Goal: Transaction & Acquisition: Book appointment/travel/reservation

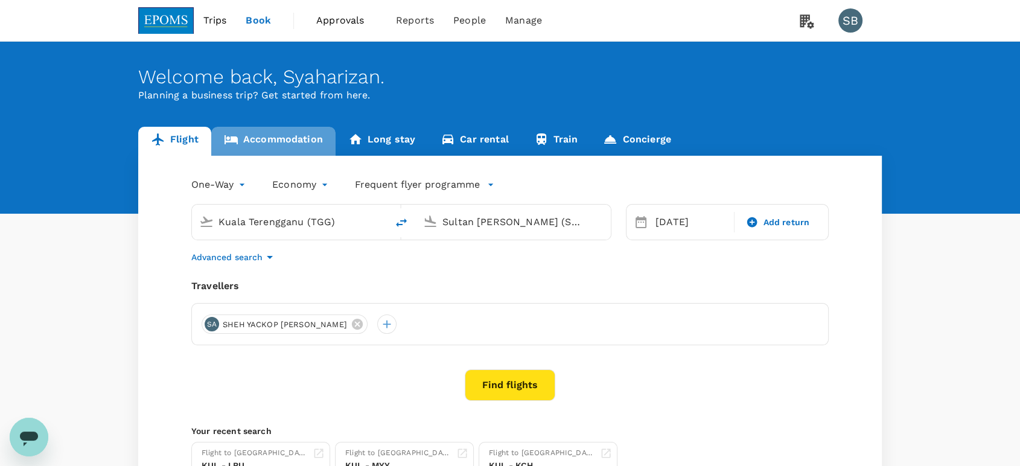
click at [271, 148] on link "Accommodation" at bounding box center [273, 141] width 124 height 29
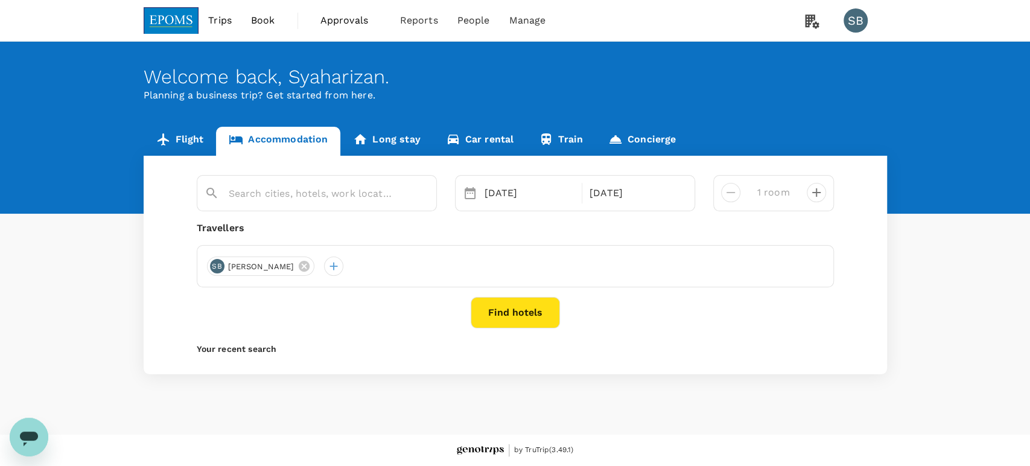
type input "[GEOGRAPHIC_DATA]"
click at [526, 322] on button "Find hotels" at bounding box center [515, 312] width 89 height 31
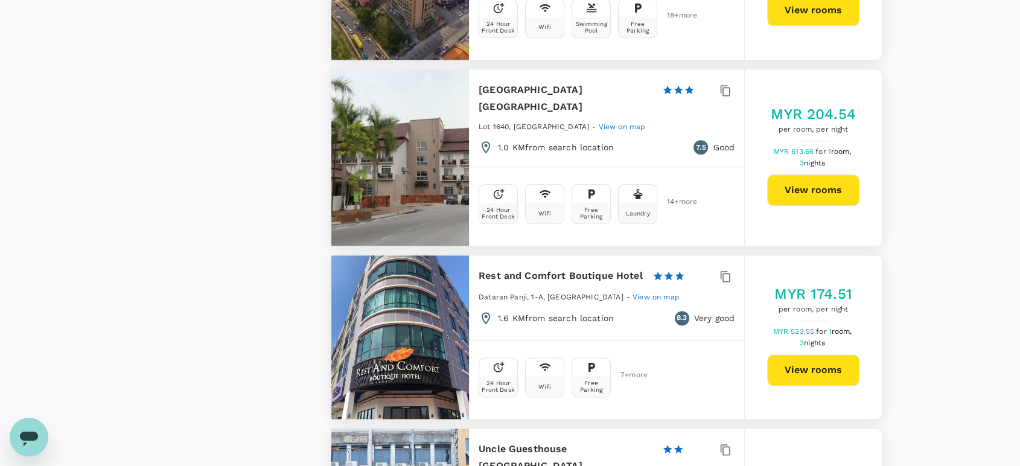
scroll to position [1608, 0]
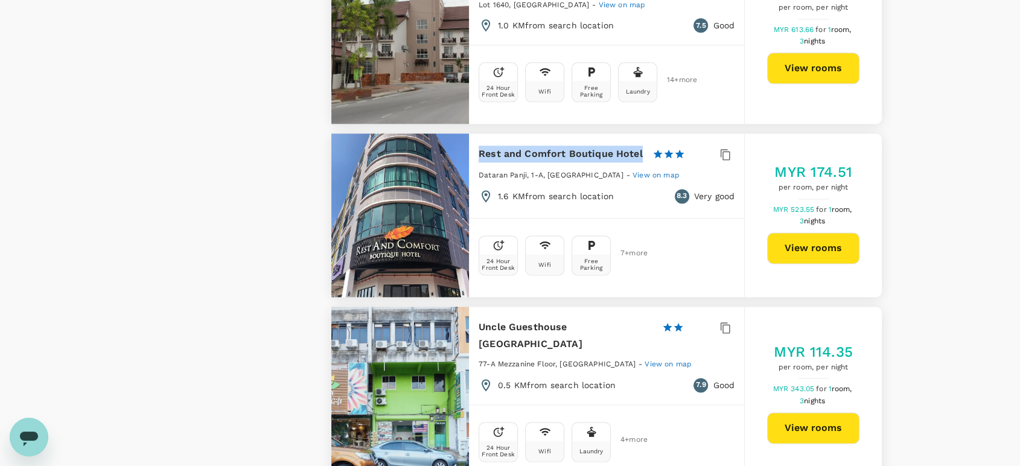
drag, startPoint x: 478, startPoint y: 167, endPoint x: 637, endPoint y: 166, distance: 158.1
click at [639, 162] on h6 "Rest and Comfort Boutique Hotel" at bounding box center [560, 153] width 164 height 17
copy h6 "Rest and Comfort Boutique Hotel"
click at [822, 264] on button "View rooms" at bounding box center [813, 247] width 92 height 31
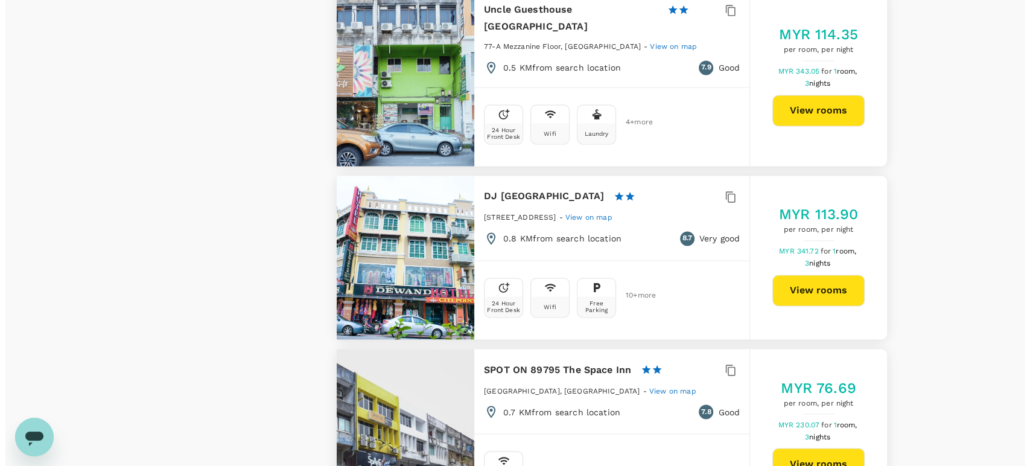
scroll to position [1810, 0]
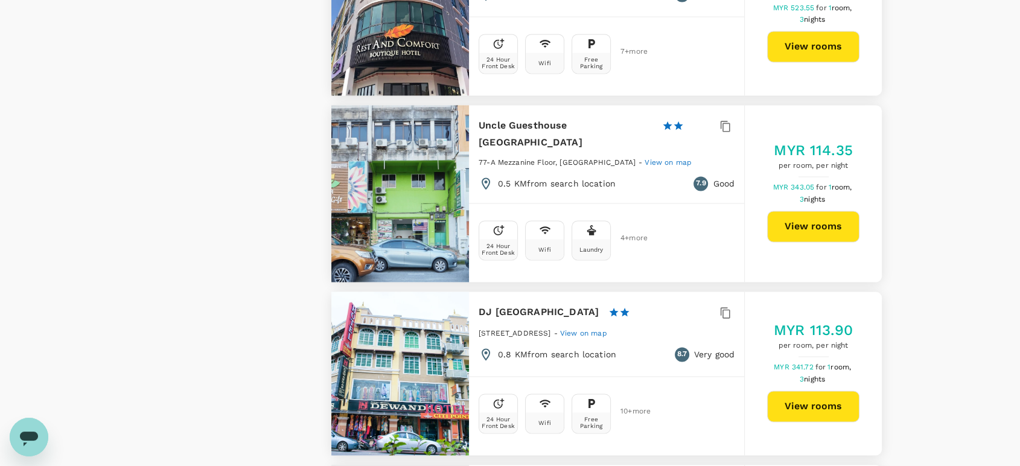
type input "434.08"
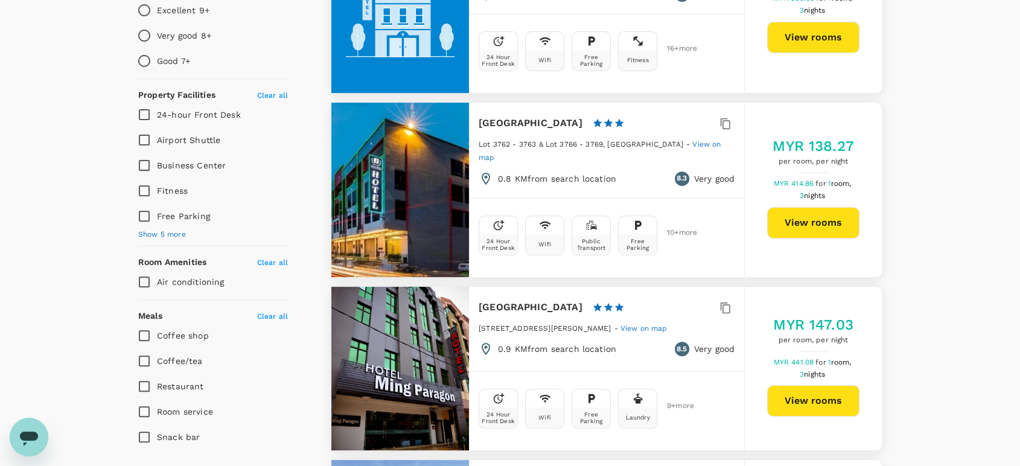
scroll to position [469, 0]
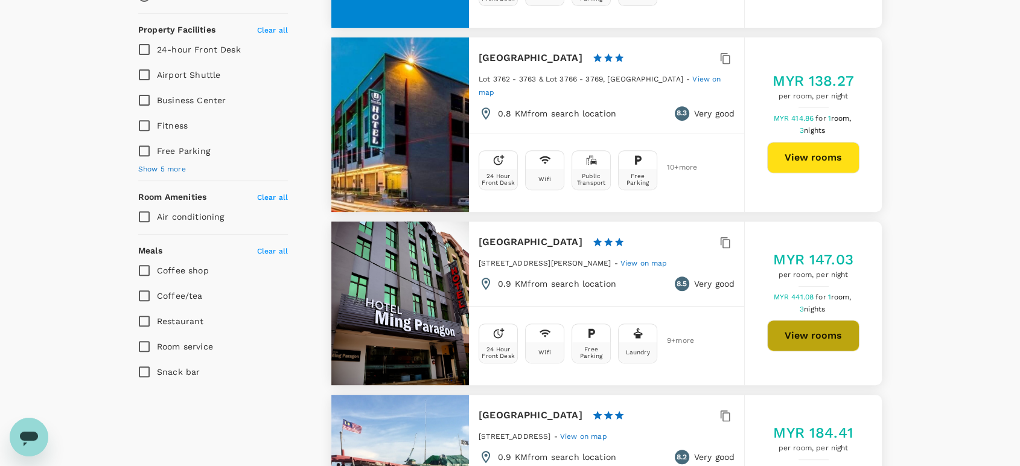
click at [811, 329] on button "View rooms" at bounding box center [813, 335] width 92 height 31
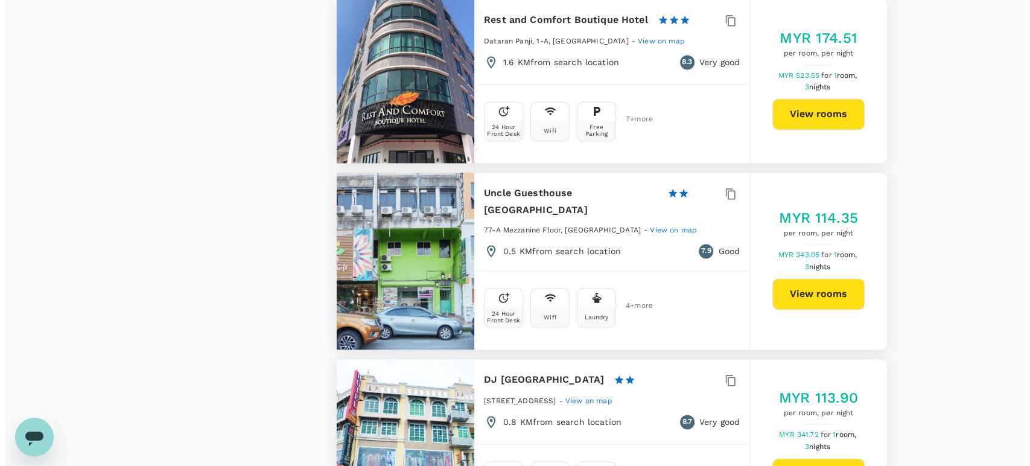
scroll to position [1542, 0]
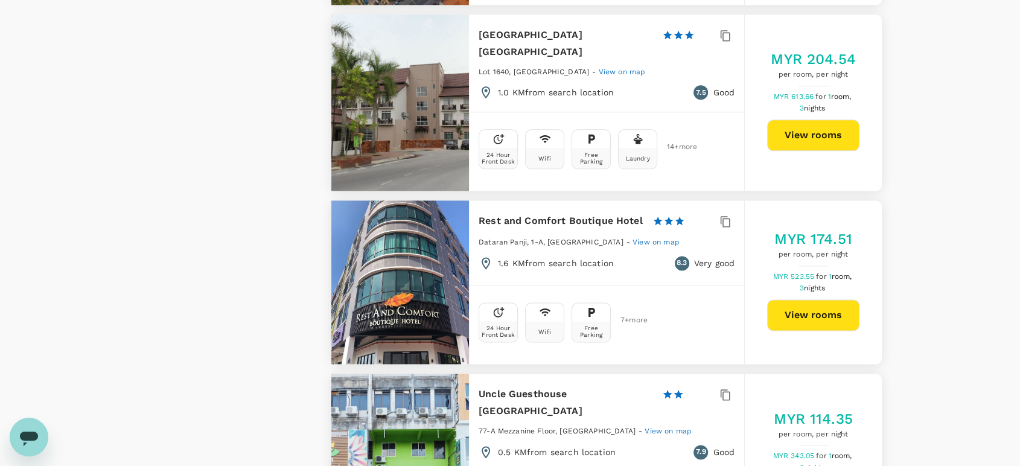
click at [802, 148] on button "View rooms" at bounding box center [813, 134] width 92 height 31
type input "434.08"
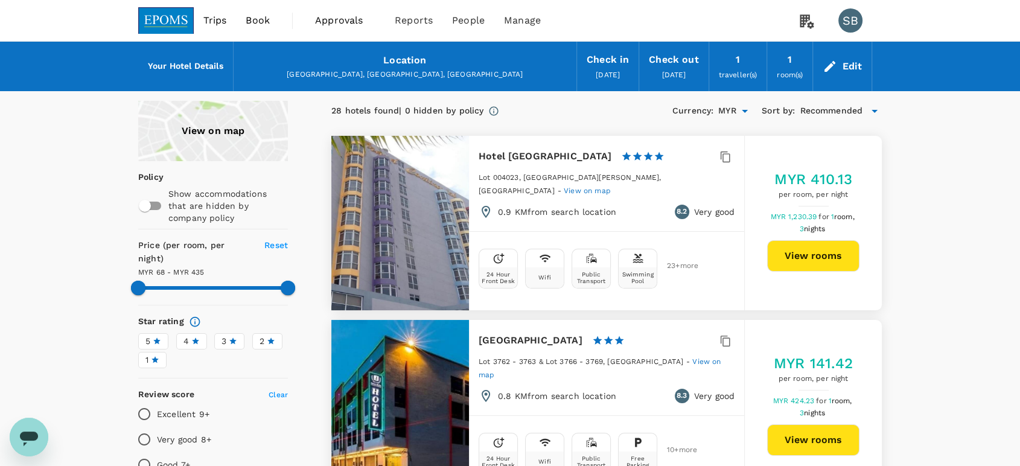
type input "434.08"
click at [169, 22] on img at bounding box center [166, 20] width 56 height 27
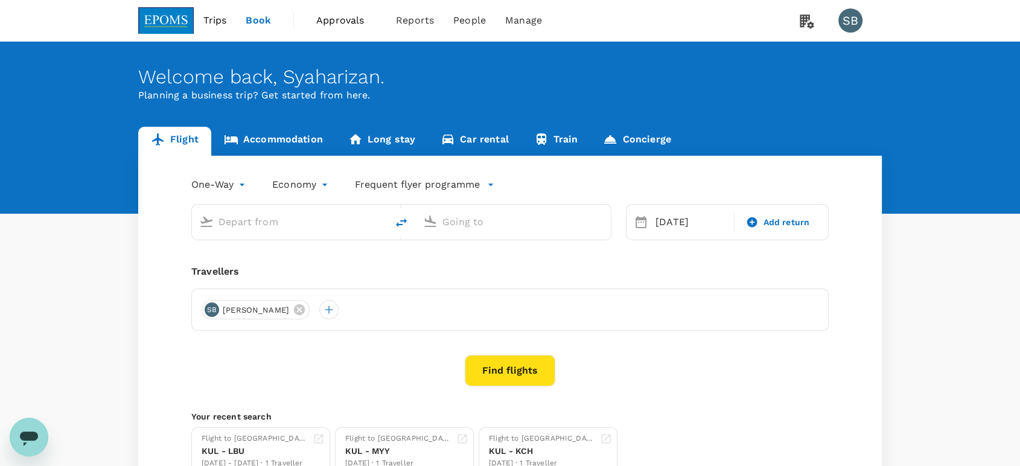
type input "Kuala Terengganu (TGG)"
type input "Sultan Abdul Aziz Shah (SZB)"
type input "Kuala Terengganu (TGG)"
type input "Sultan Abdul Aziz Shah (SZB)"
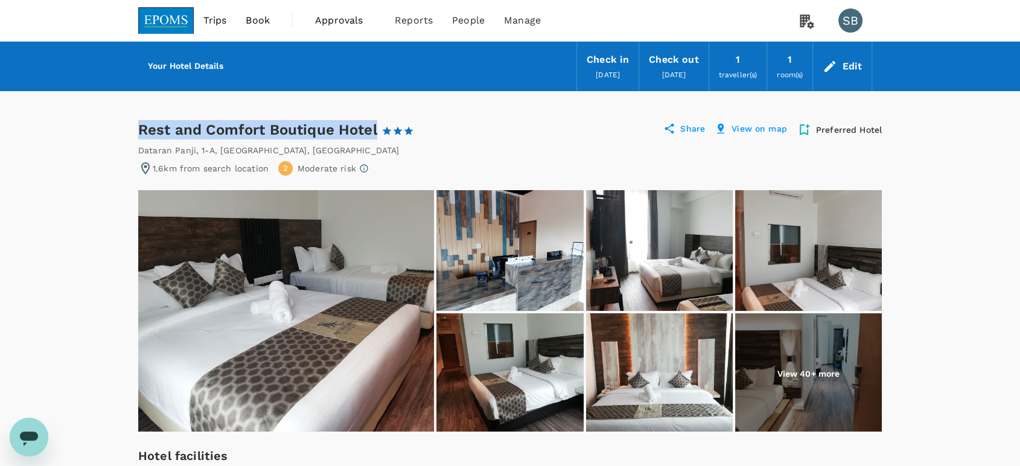
drag, startPoint x: 376, startPoint y: 127, endPoint x: 142, endPoint y: 94, distance: 237.0
copy div "Rest and Comfort Boutique Hotel"
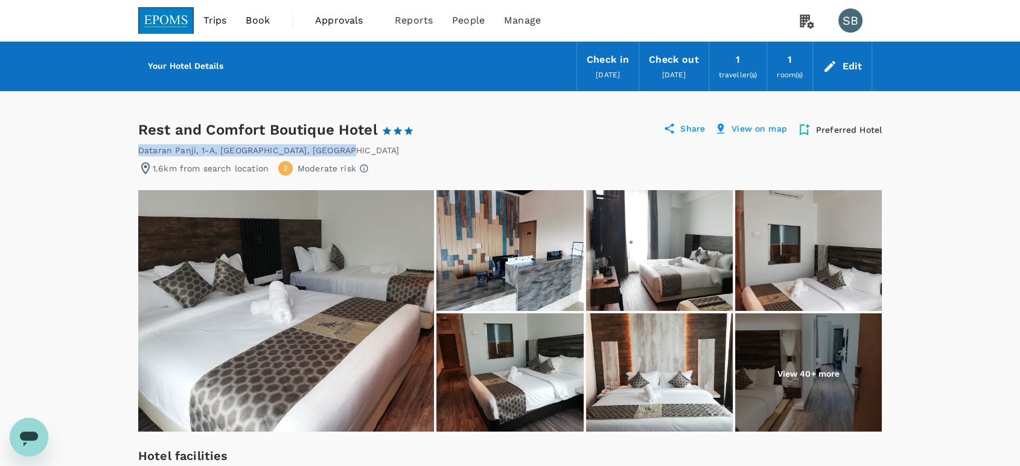
drag, startPoint x: 331, startPoint y: 149, endPoint x: 138, endPoint y: 145, distance: 193.1
click at [138, 145] on div "[STREET_ADDRESS]" at bounding box center [509, 150] width 743 height 12
copy div "[STREET_ADDRESS]"
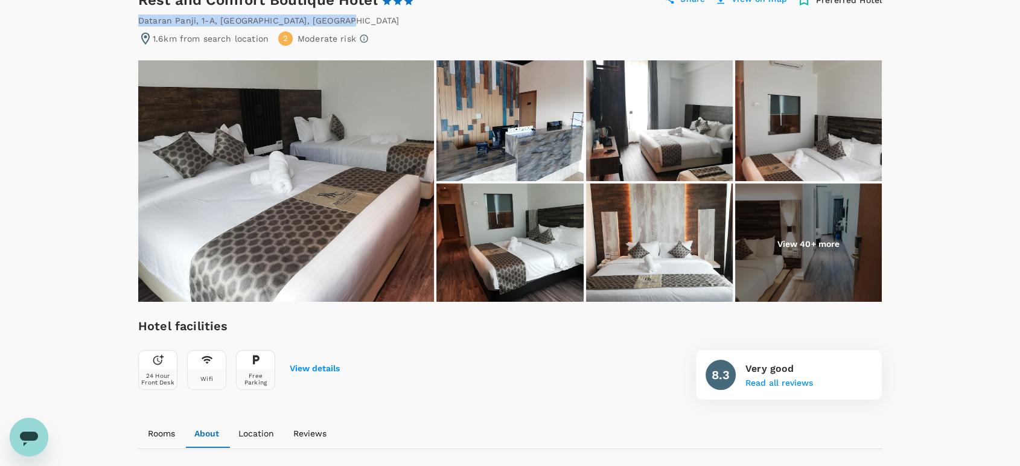
scroll to position [67, 0]
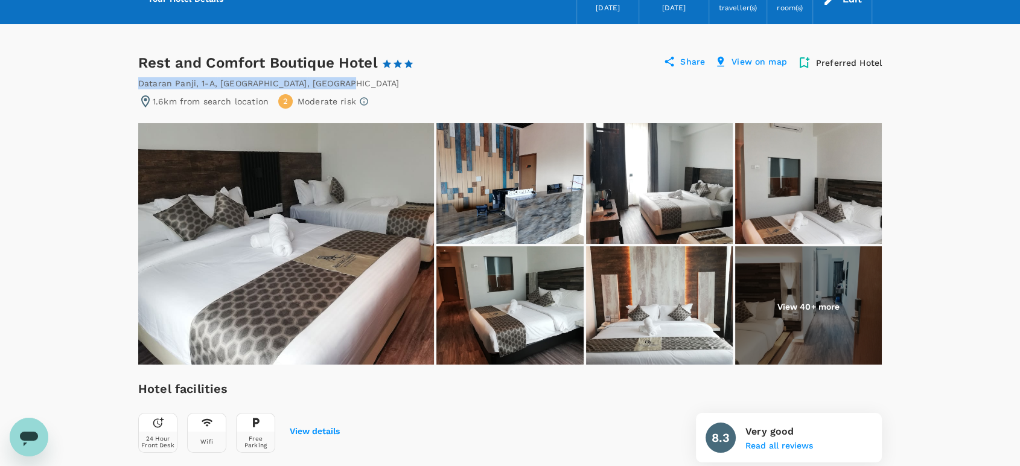
click at [317, 226] on img at bounding box center [286, 243] width 296 height 241
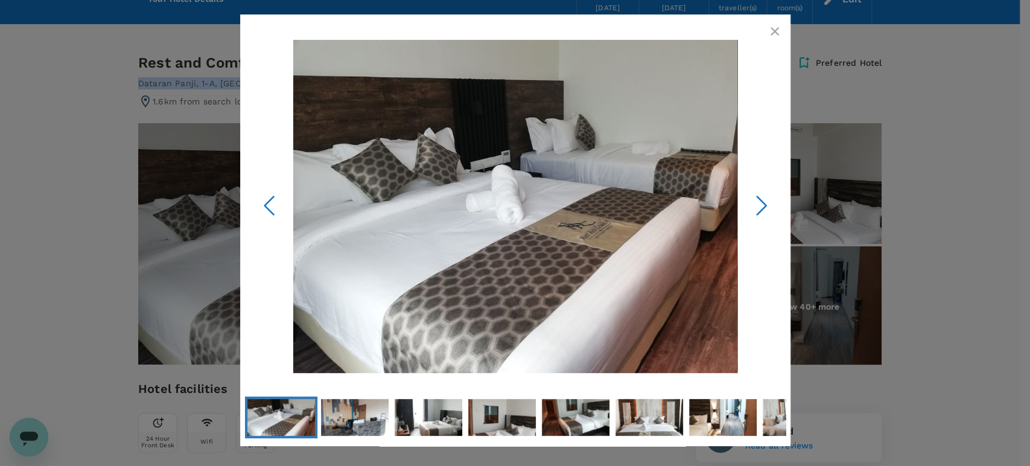
click at [766, 202] on icon "Next Slide" at bounding box center [761, 206] width 36 height 36
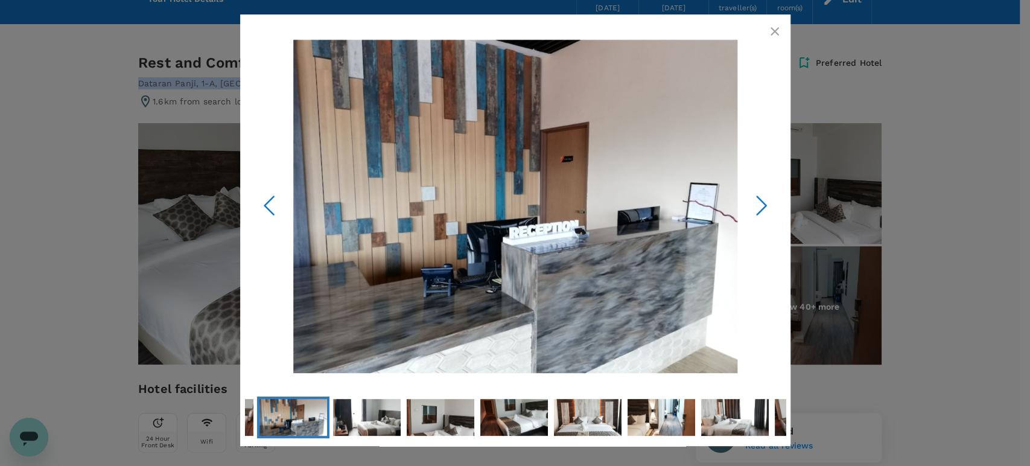
click at [762, 202] on polyline "Next Slide" at bounding box center [761, 206] width 9 height 18
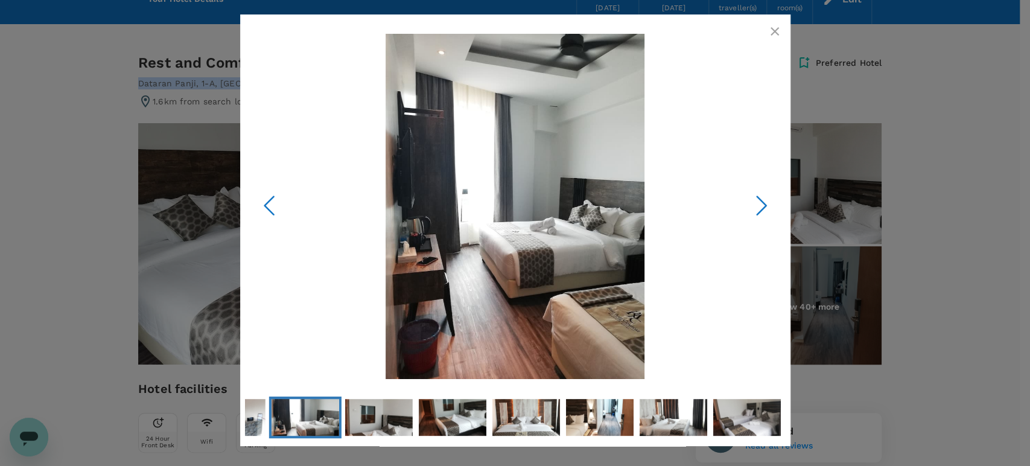
click at [761, 202] on polyline "Next Slide" at bounding box center [761, 206] width 9 height 18
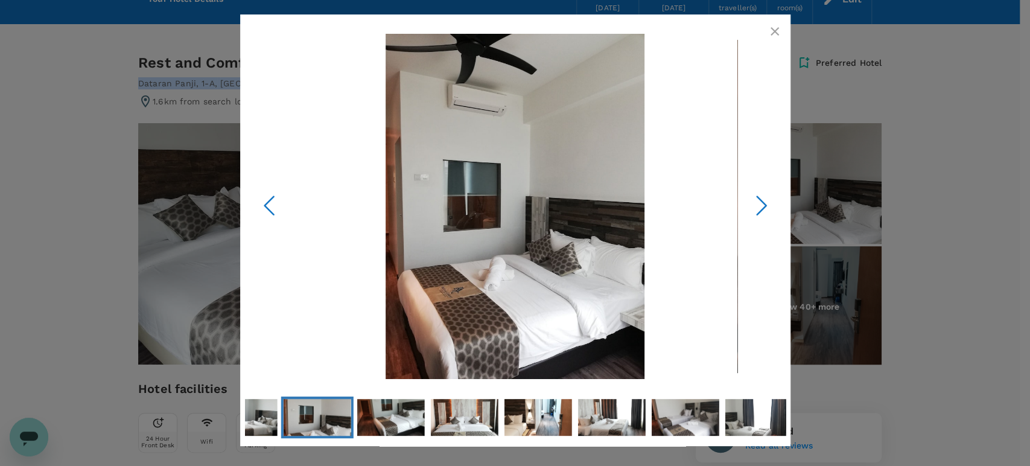
click at [761, 202] on polyline "Next Slide" at bounding box center [761, 206] width 9 height 18
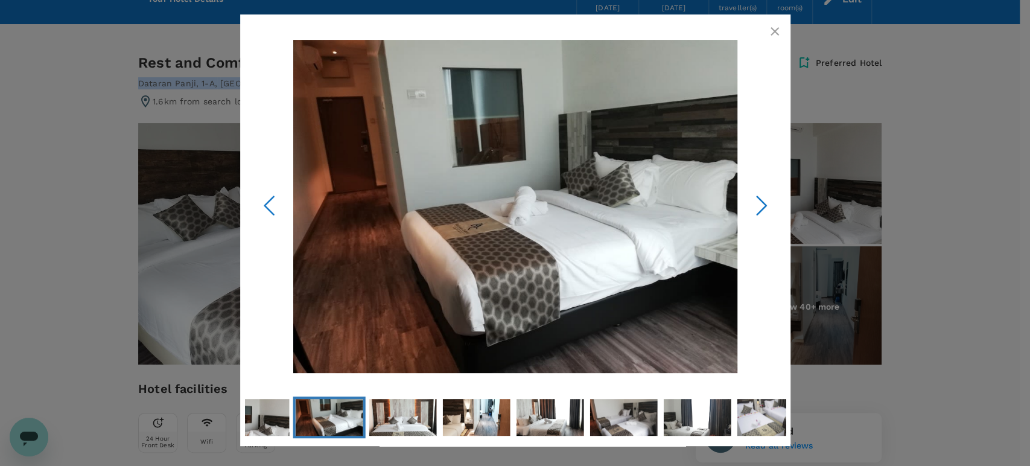
click at [761, 202] on polyline "Next Slide" at bounding box center [761, 206] width 9 height 18
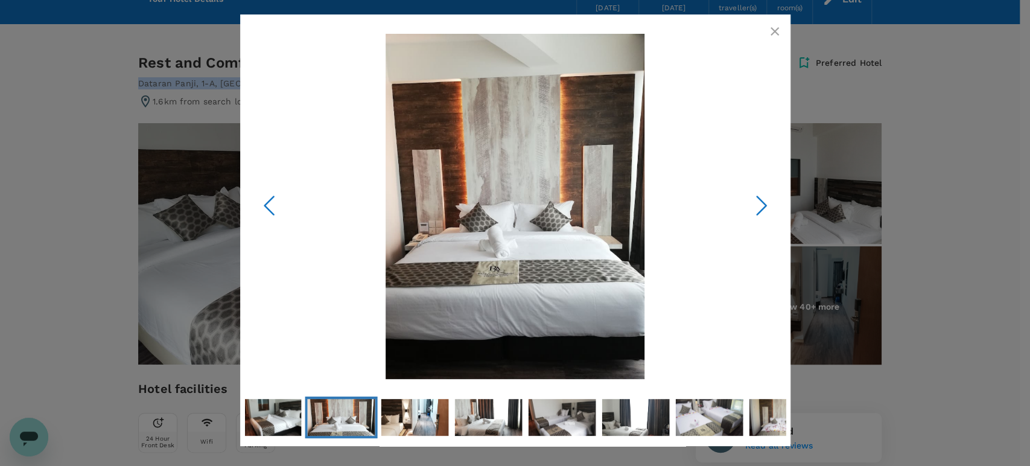
click at [761, 202] on polyline "Next Slide" at bounding box center [761, 206] width 9 height 18
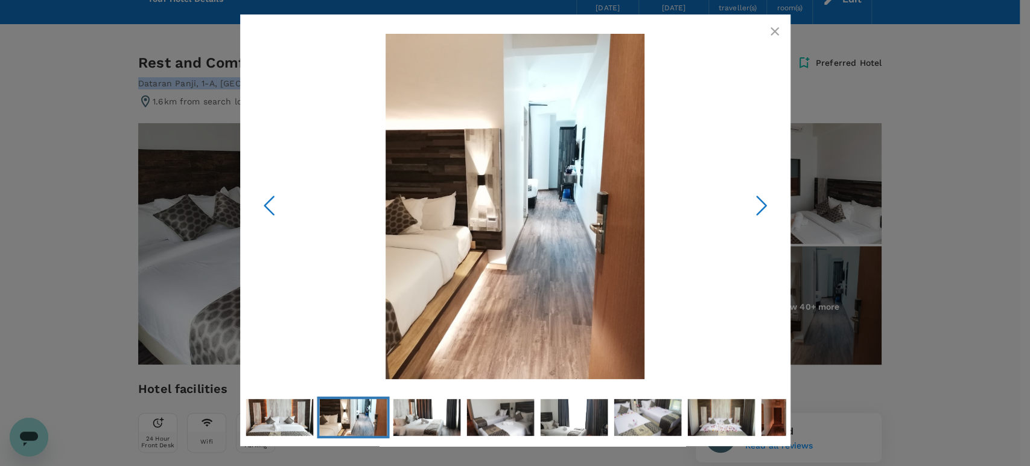
click at [761, 202] on polyline "Next Slide" at bounding box center [761, 206] width 9 height 18
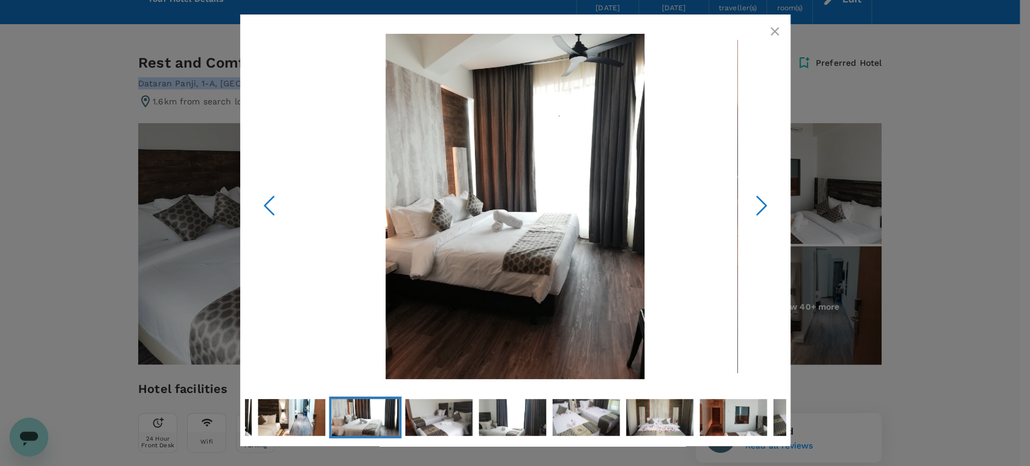
click at [761, 202] on polyline "Next Slide" at bounding box center [761, 206] width 9 height 18
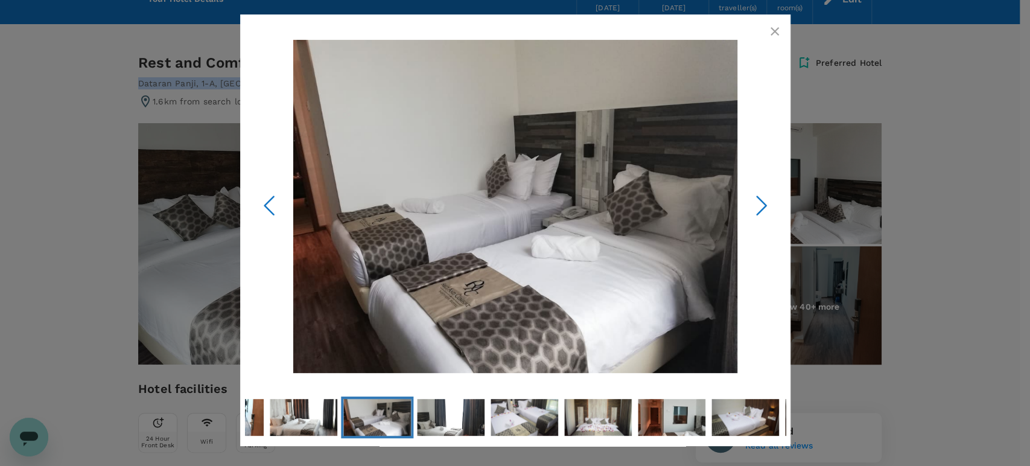
click at [761, 202] on polyline "Next Slide" at bounding box center [761, 206] width 9 height 18
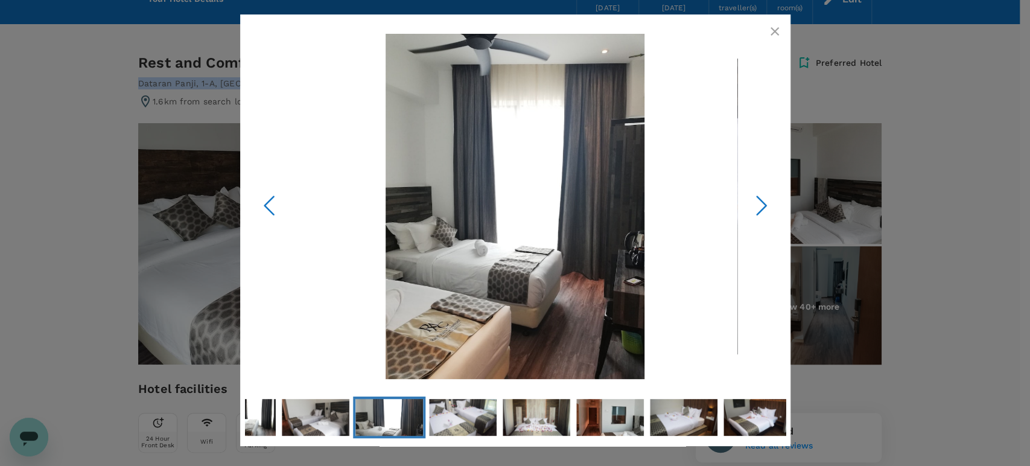
click at [761, 203] on icon "Next Slide" at bounding box center [761, 206] width 36 height 36
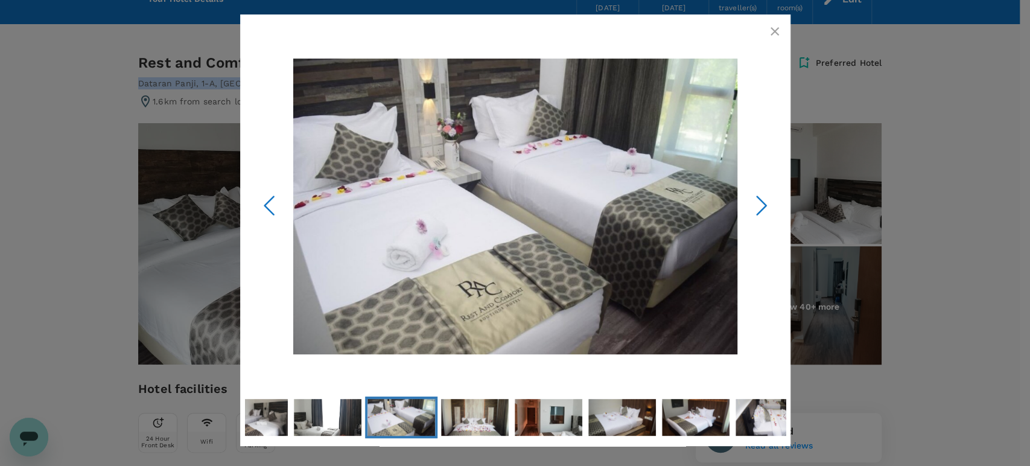
click at [761, 203] on icon "Next Slide" at bounding box center [761, 206] width 36 height 36
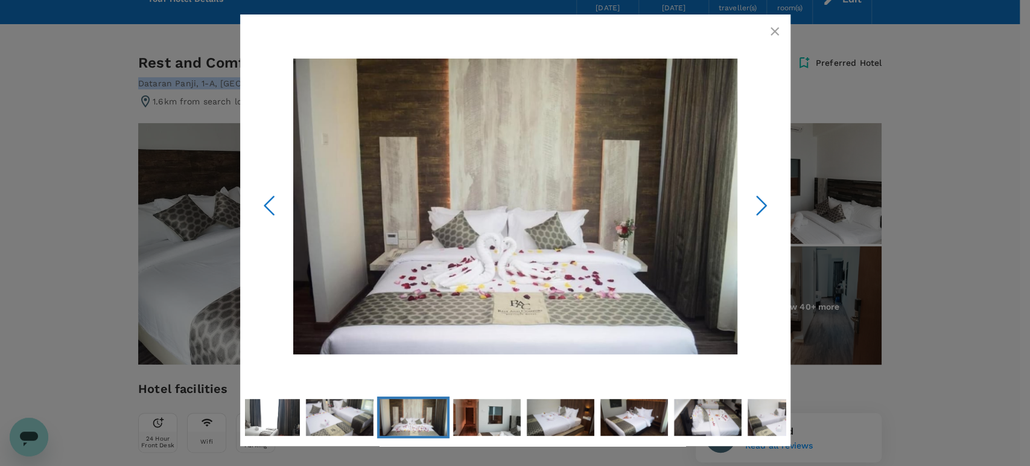
click at [761, 203] on icon "Next Slide" at bounding box center [761, 206] width 36 height 36
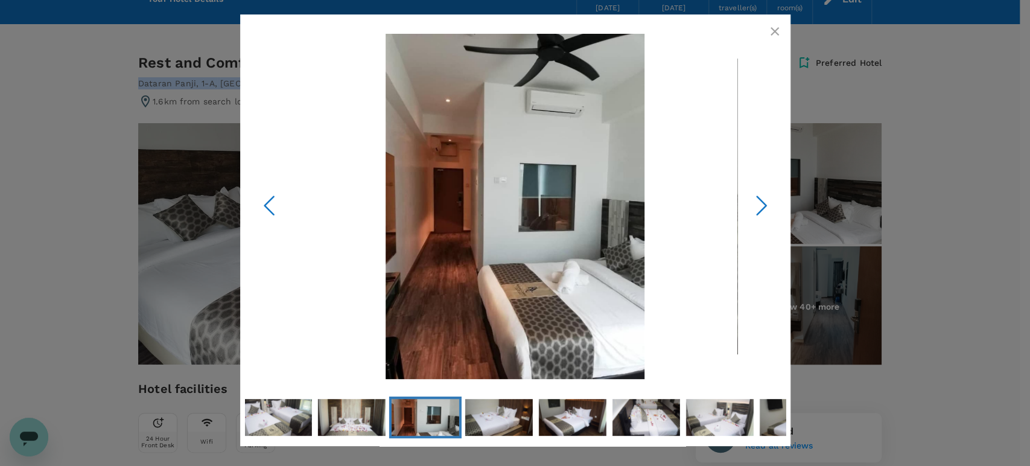
click at [763, 209] on icon "Next Slide" at bounding box center [761, 206] width 36 height 36
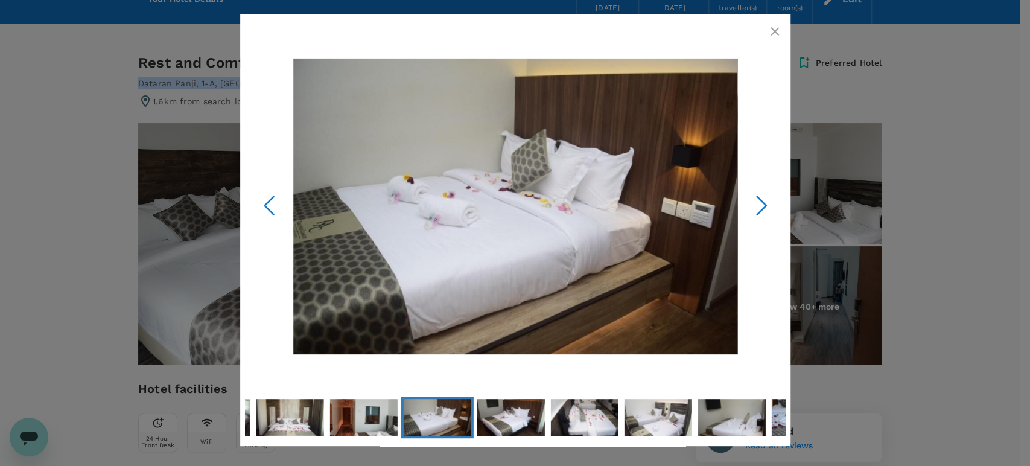
click at [753, 205] on icon "Next Slide" at bounding box center [761, 206] width 36 height 36
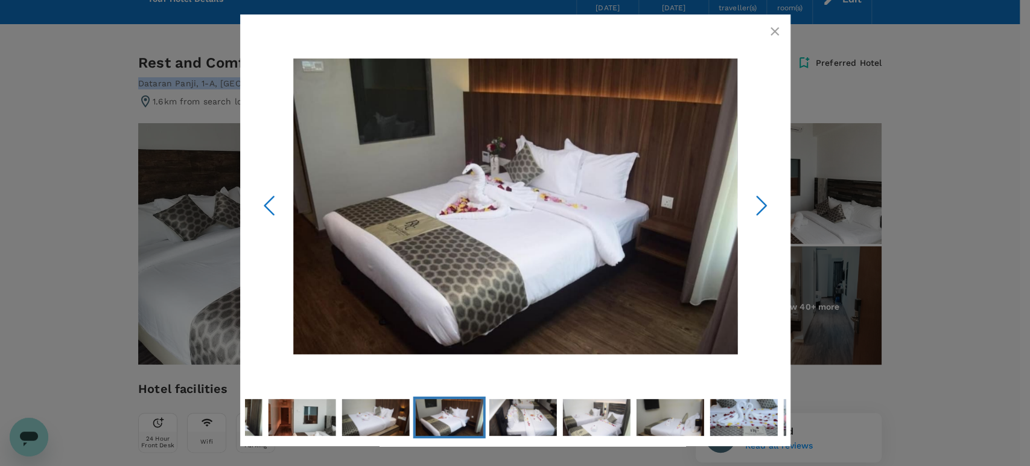
click at [758, 205] on icon "Next Slide" at bounding box center [761, 206] width 36 height 36
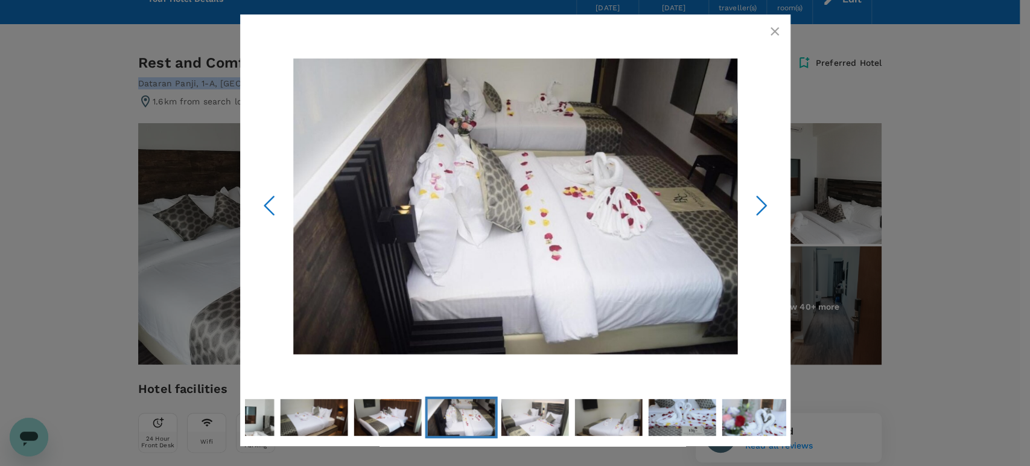
click at [758, 206] on icon "Next Slide" at bounding box center [761, 206] width 36 height 36
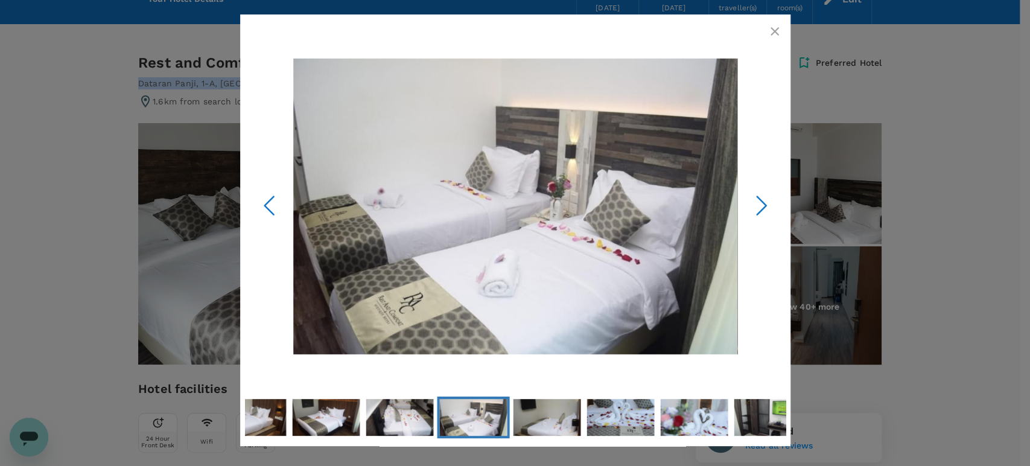
click at [760, 206] on icon "Next Slide" at bounding box center [761, 206] width 36 height 36
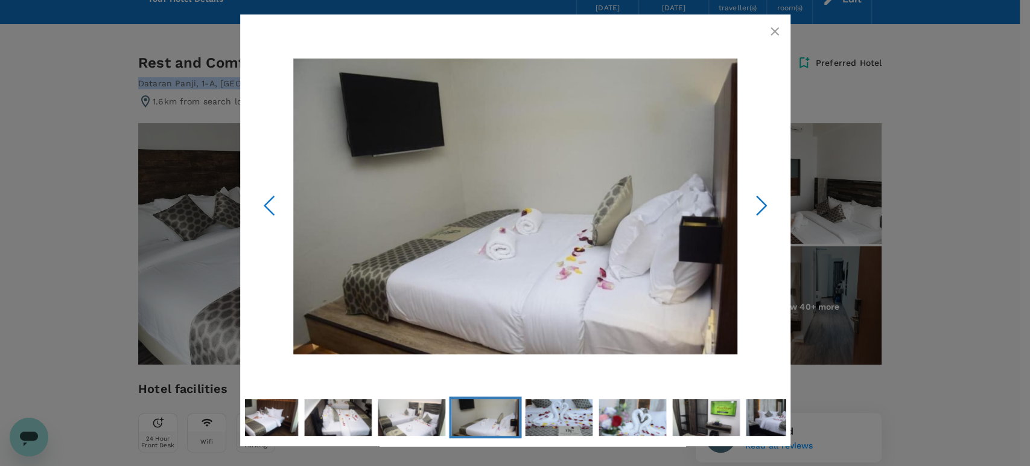
click at [761, 206] on icon "Next Slide" at bounding box center [761, 206] width 36 height 36
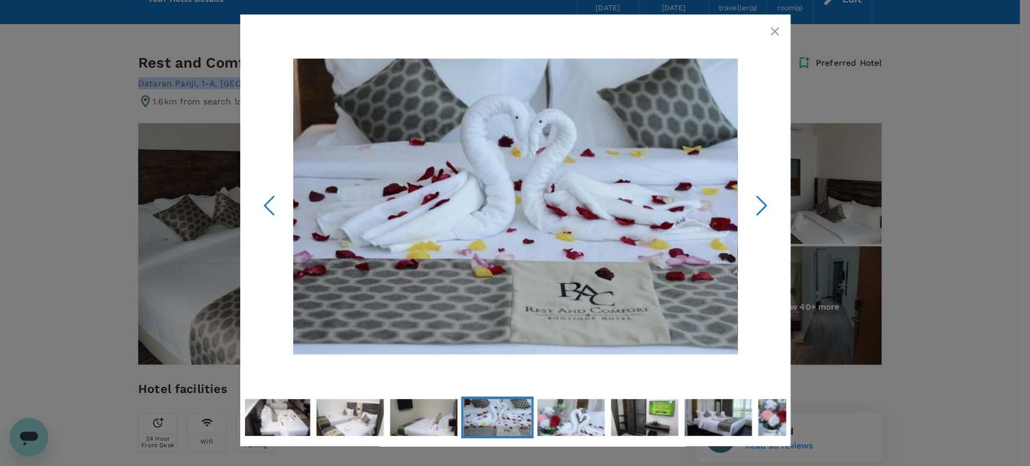
click at [761, 206] on icon "Next Slide" at bounding box center [761, 206] width 36 height 36
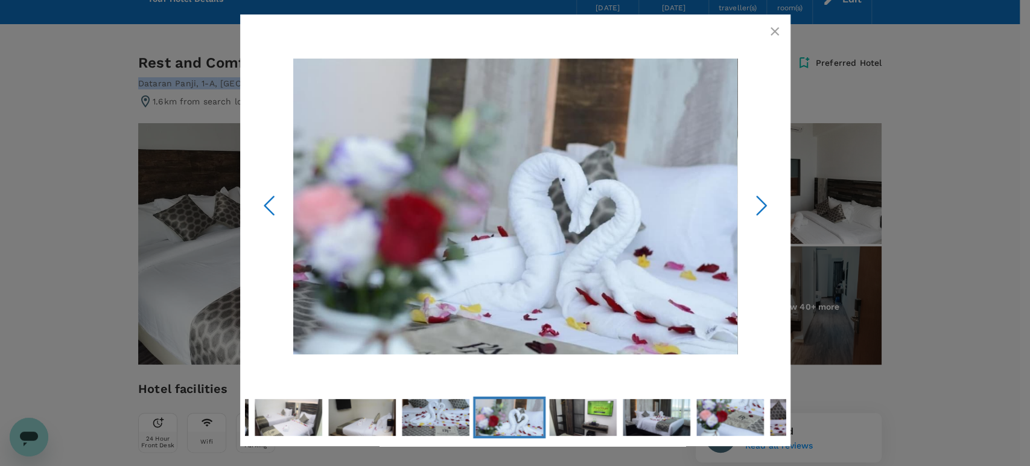
click at [761, 205] on icon "Next Slide" at bounding box center [761, 206] width 36 height 36
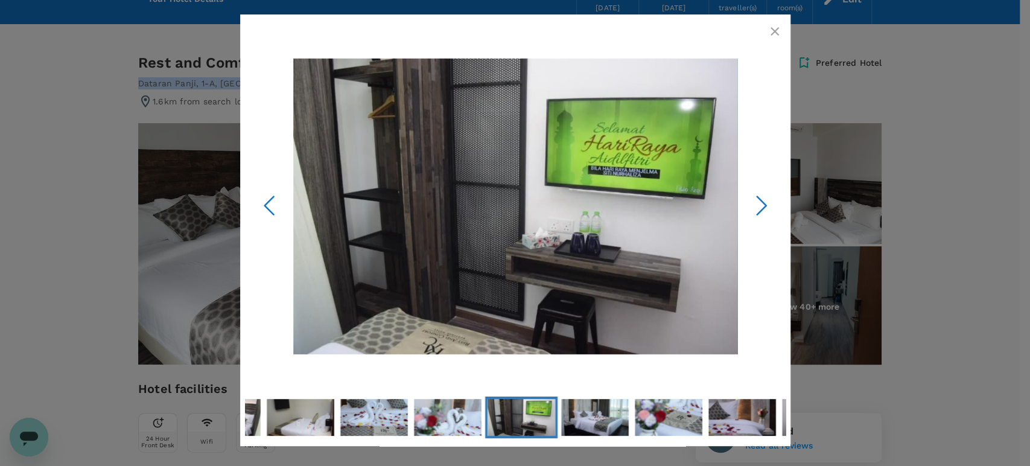
click at [760, 206] on icon "Next Slide" at bounding box center [761, 206] width 36 height 36
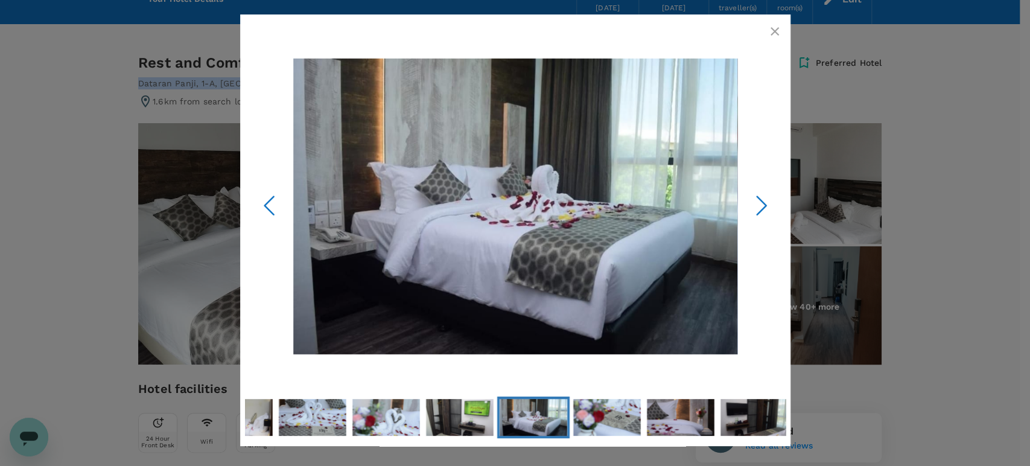
click at [759, 206] on icon "Next Slide" at bounding box center [761, 206] width 36 height 36
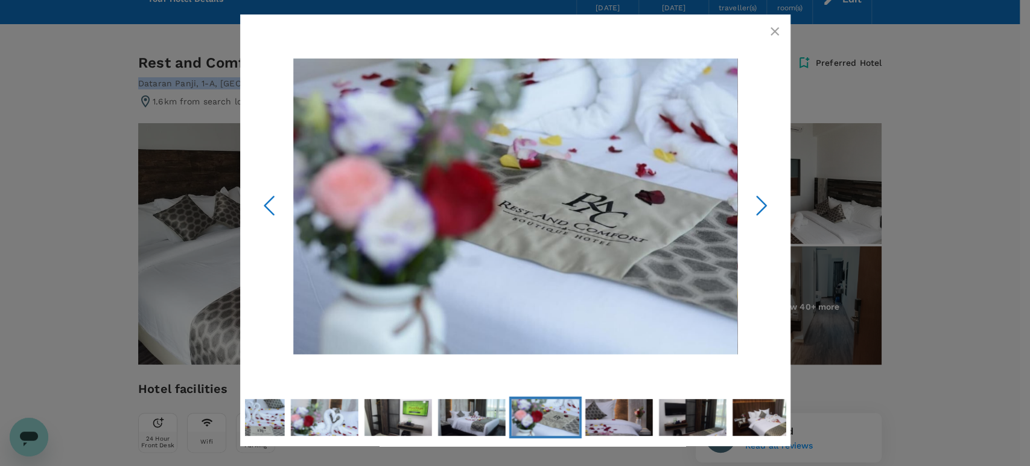
click at [759, 206] on icon "Next Slide" at bounding box center [761, 206] width 36 height 36
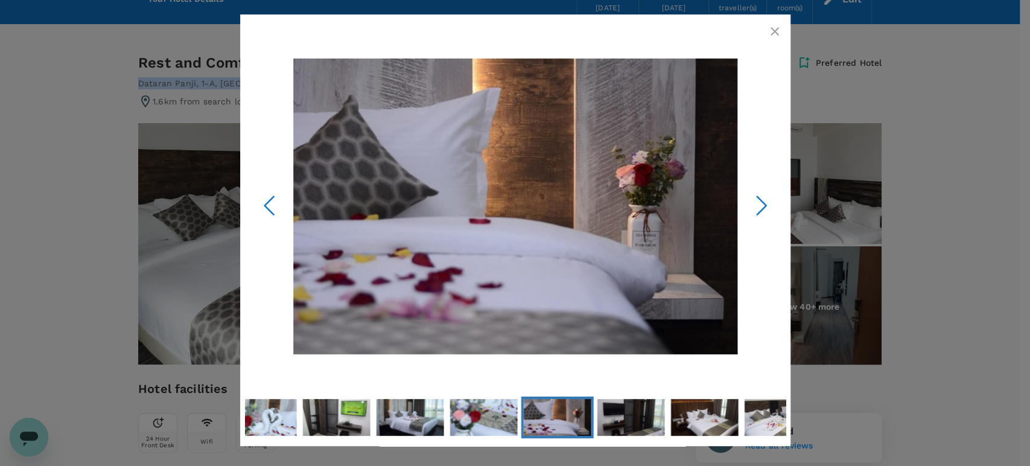
click at [759, 206] on icon "Next Slide" at bounding box center [761, 206] width 36 height 36
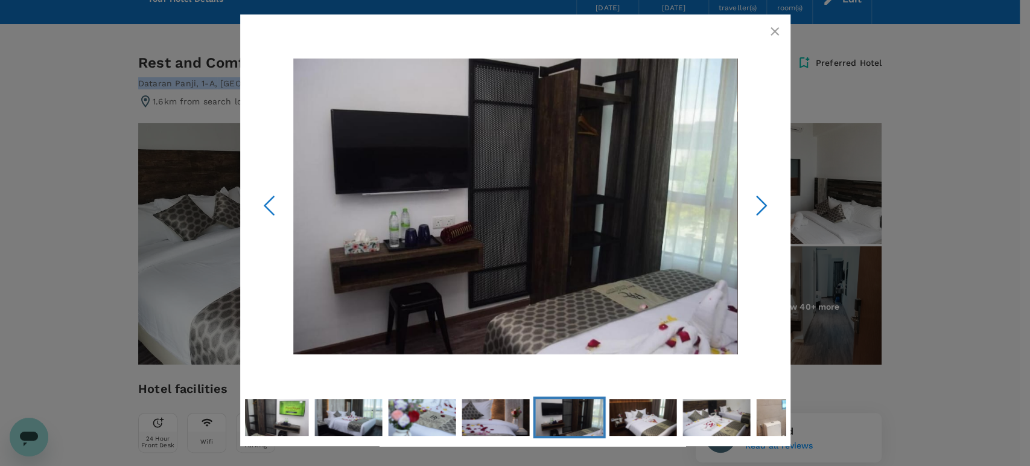
click at [759, 206] on icon "Next Slide" at bounding box center [761, 206] width 36 height 36
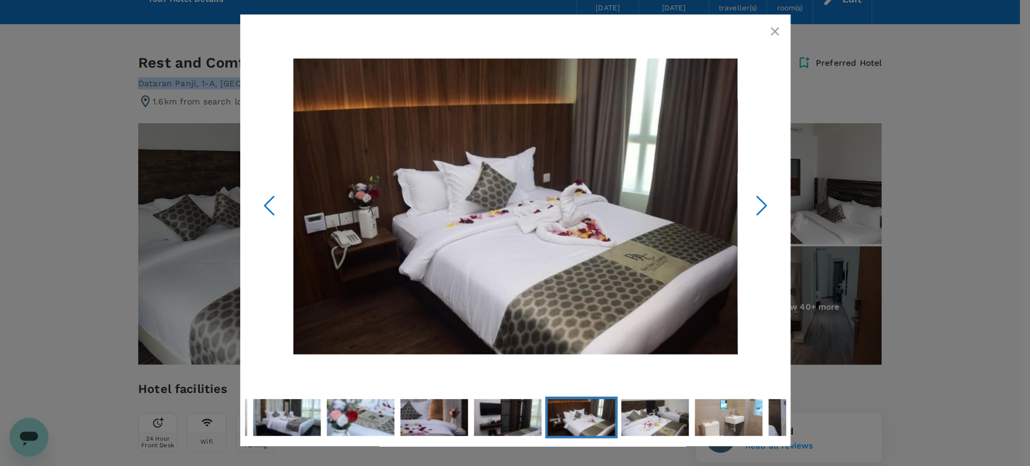
click at [759, 206] on icon "Next Slide" at bounding box center [761, 206] width 36 height 36
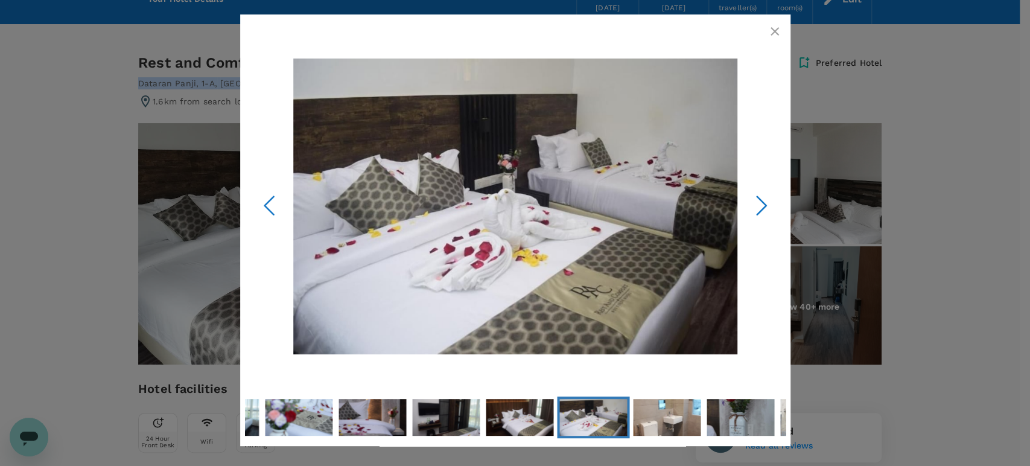
click at [759, 206] on icon "Next Slide" at bounding box center [761, 206] width 36 height 36
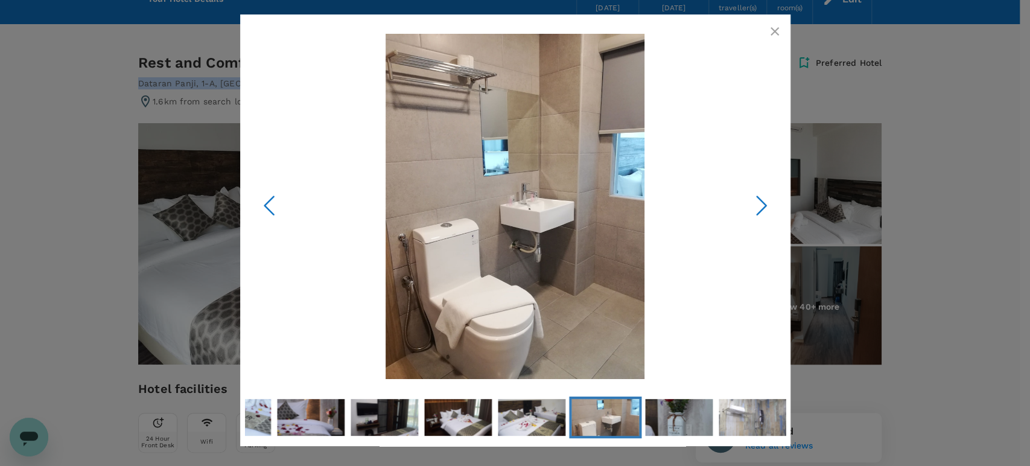
click at [759, 206] on icon "Next Slide" at bounding box center [761, 206] width 36 height 36
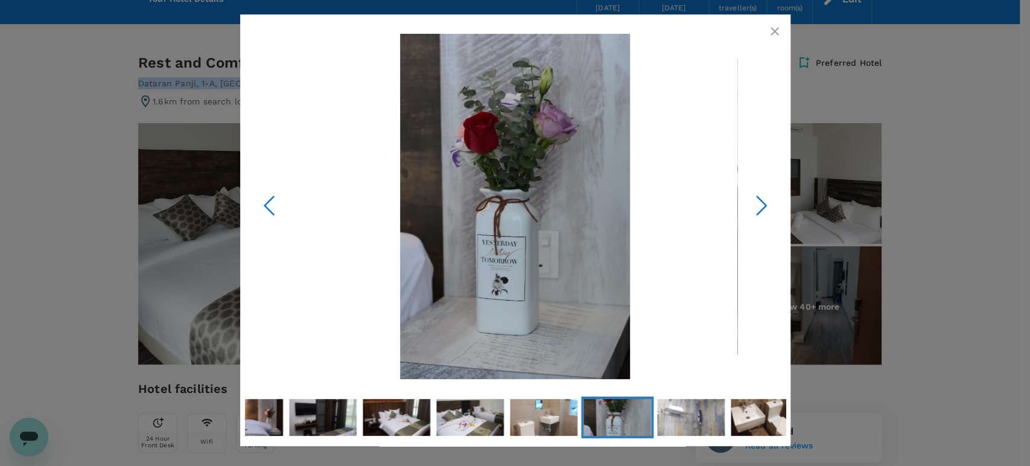
click at [759, 206] on icon "Next Slide" at bounding box center [761, 206] width 36 height 36
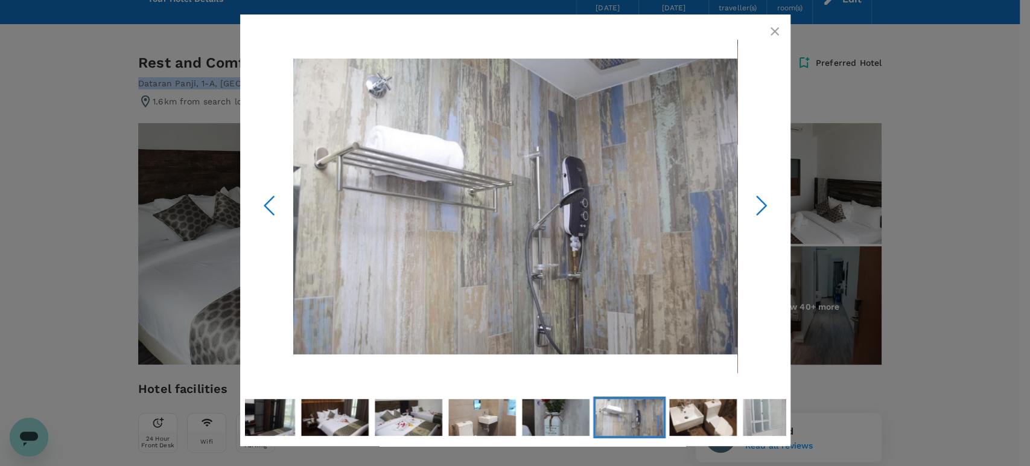
click at [759, 206] on icon "Next Slide" at bounding box center [761, 206] width 36 height 36
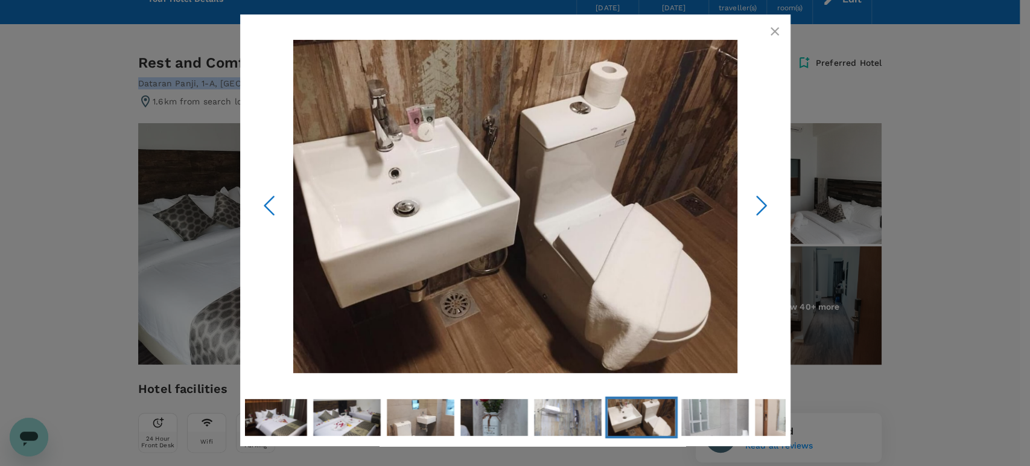
click at [758, 206] on icon "Next Slide" at bounding box center [761, 206] width 36 height 36
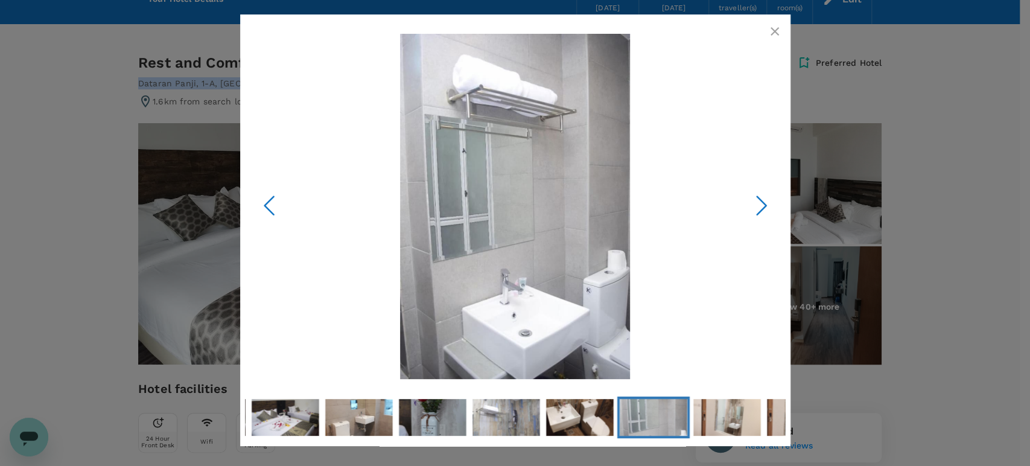
click at [758, 207] on icon "Next Slide" at bounding box center [761, 206] width 36 height 36
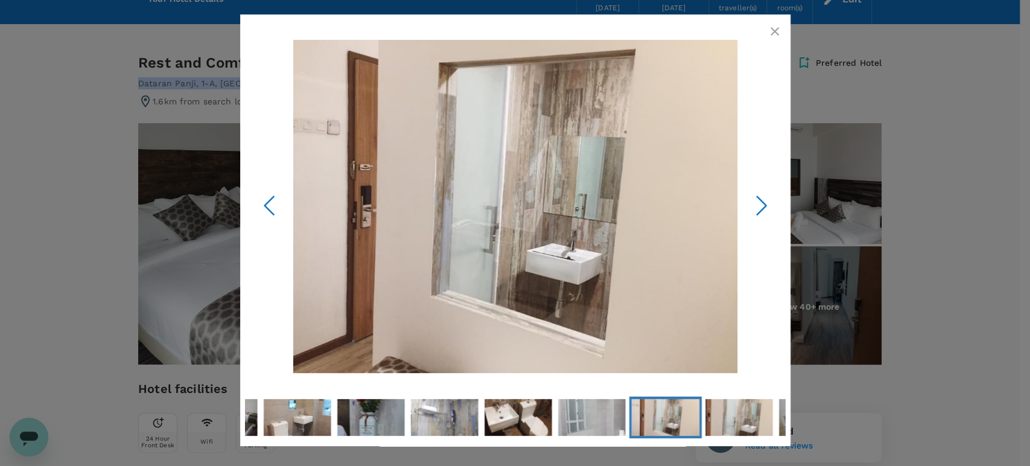
click at [755, 209] on icon "Next Slide" at bounding box center [761, 206] width 36 height 36
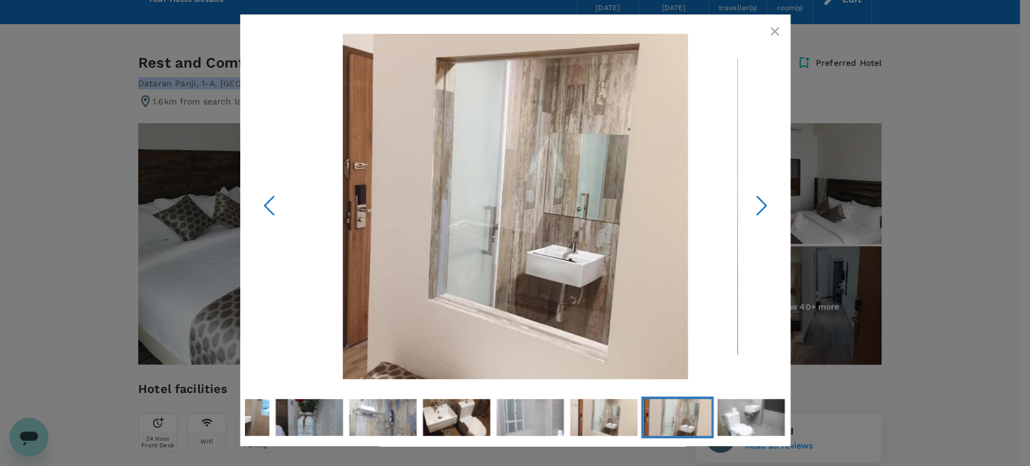
click at [778, 25] on icon "button" at bounding box center [774, 31] width 14 height 14
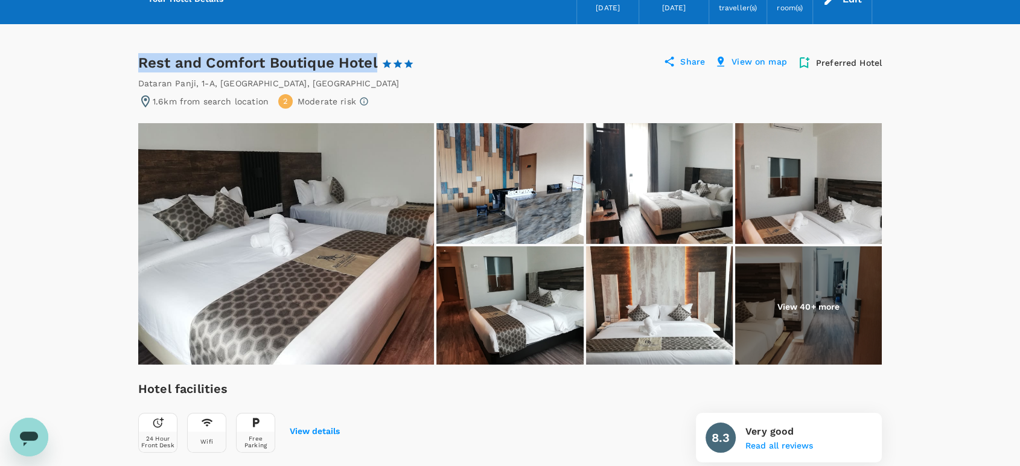
drag, startPoint x: 141, startPoint y: 59, endPoint x: 376, endPoint y: 66, distance: 235.4
click at [376, 66] on div "Rest and Comfort Boutique Hotel 1 Star 2 Stars 3 Stars 4 Stars 5 Stars" at bounding box center [286, 62] width 297 height 19
copy div "Rest and Comfort Boutique Hotel"
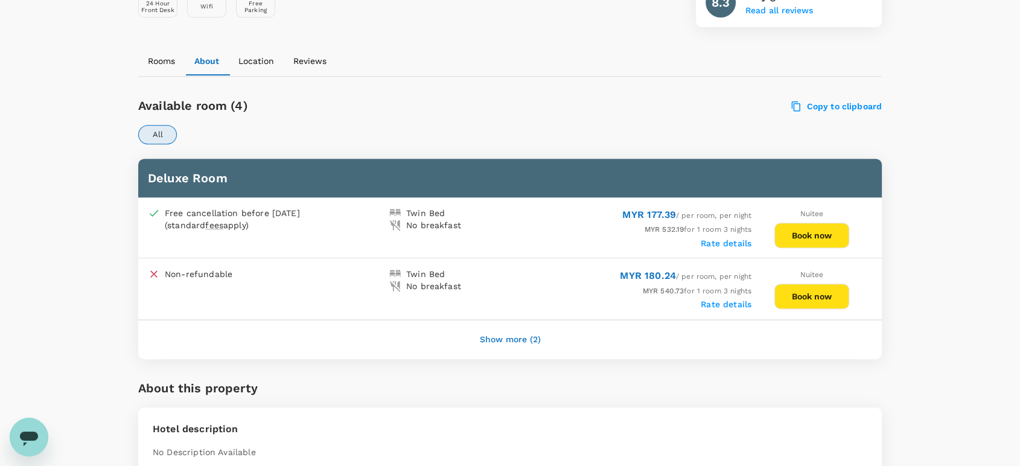
scroll to position [536, 0]
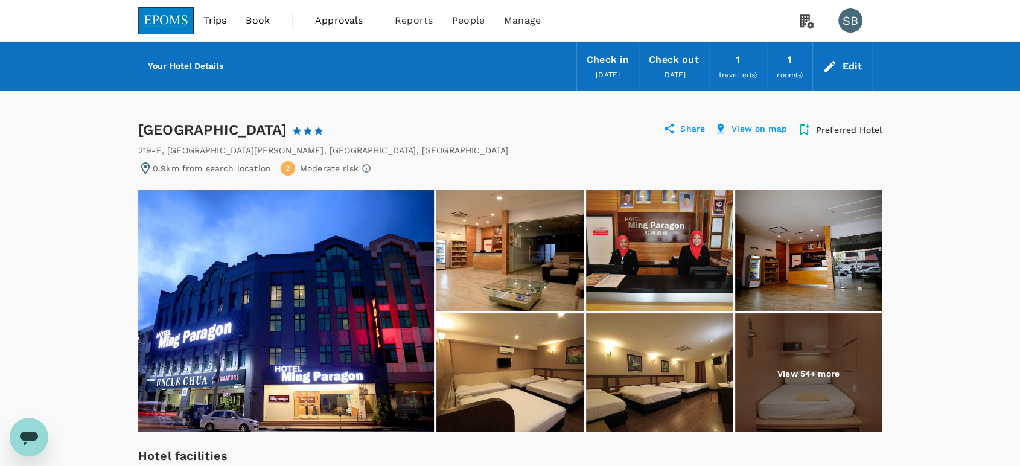
drag, startPoint x: 279, startPoint y: 129, endPoint x: 140, endPoint y: 129, distance: 138.8
click at [140, 129] on div "Ming Paragon Hotel 1 Star 2 Stars 3 Stars 4 Stars 5 Stars" at bounding box center [242, 129] width 208 height 19
copy div "Ming Paragon Hotel"
drag, startPoint x: 397, startPoint y: 146, endPoint x: 138, endPoint y: 140, distance: 259.5
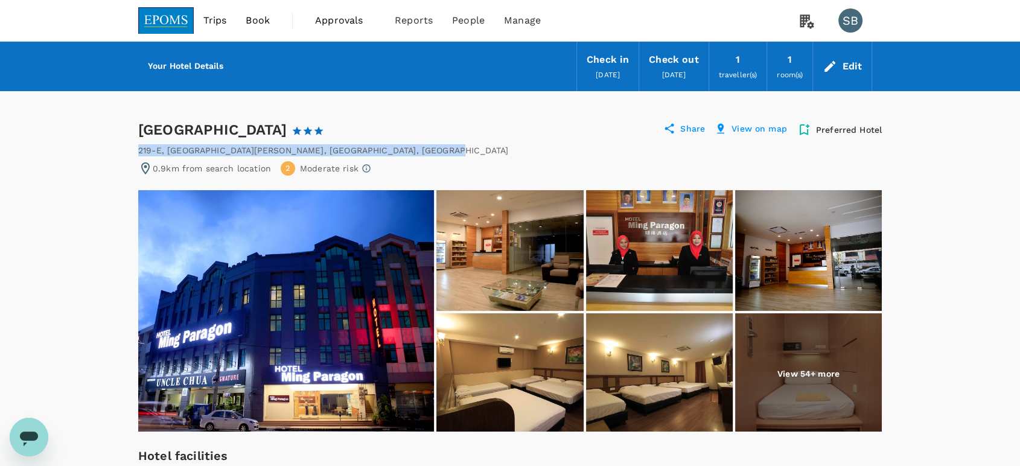
copy div "219-E, Jalan Sultan Zainal Abidin , Kuala Terengganu , Malaysia"
click at [353, 351] on img at bounding box center [286, 310] width 296 height 241
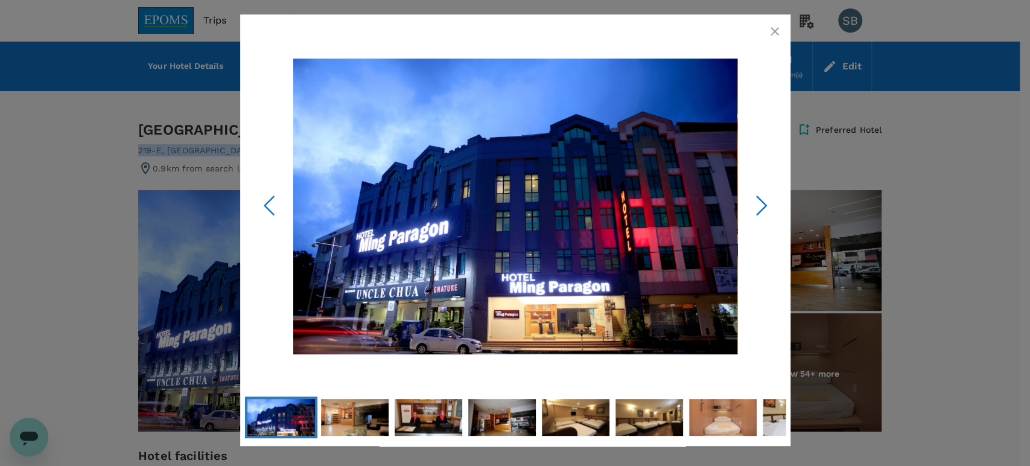
click at [775, 28] on icon "button" at bounding box center [774, 31] width 14 height 14
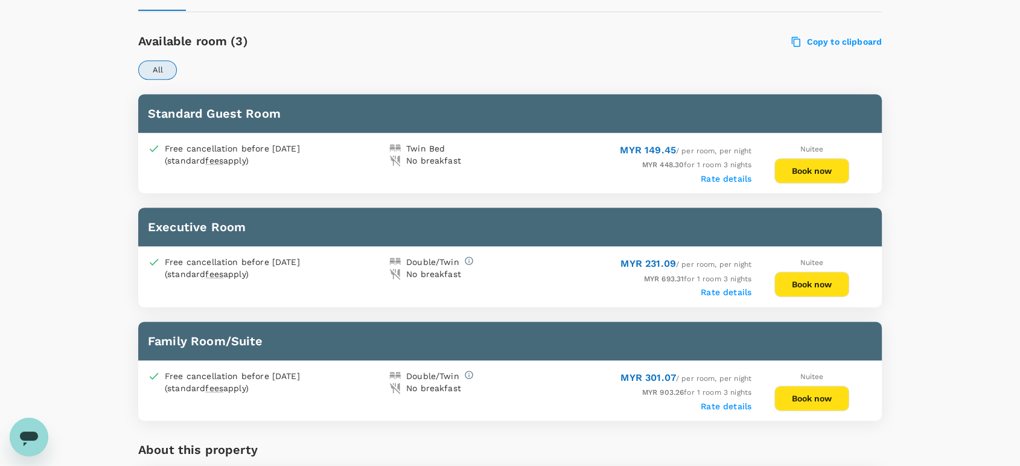
scroll to position [603, 0]
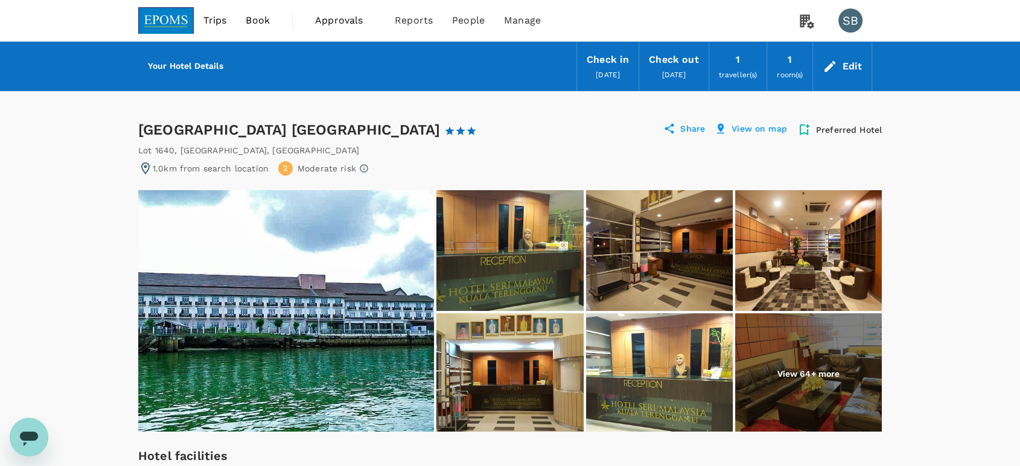
drag, startPoint x: 405, startPoint y: 125, endPoint x: 138, endPoint y: 116, distance: 267.4
copy div "Hotel Seri Malaysia Kuala Terengganu"
drag, startPoint x: 270, startPoint y: 153, endPoint x: 140, endPoint y: 153, distance: 130.3
click at [140, 153] on div "Lot 1640 , Kuala Terengganu , Malaysia" at bounding box center [509, 150] width 743 height 12
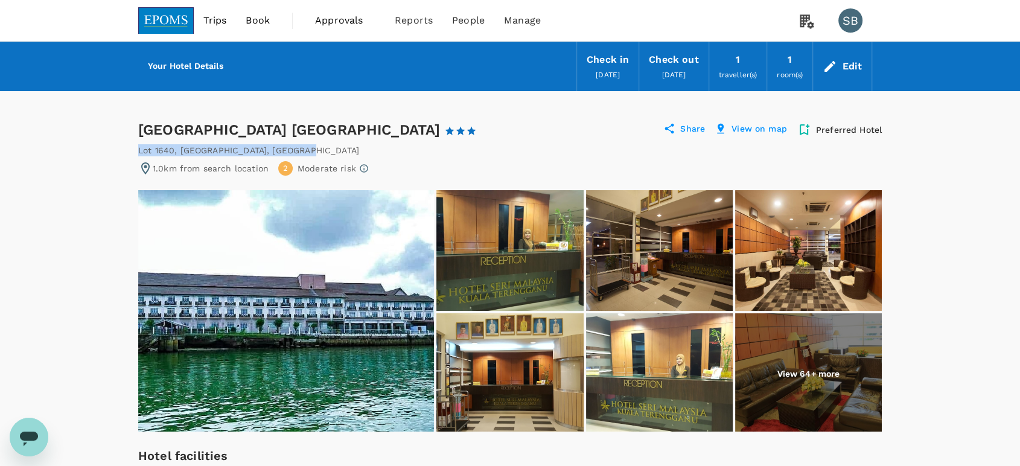
copy div "Lot 1640 , Kuala Terengganu , Malaysia"
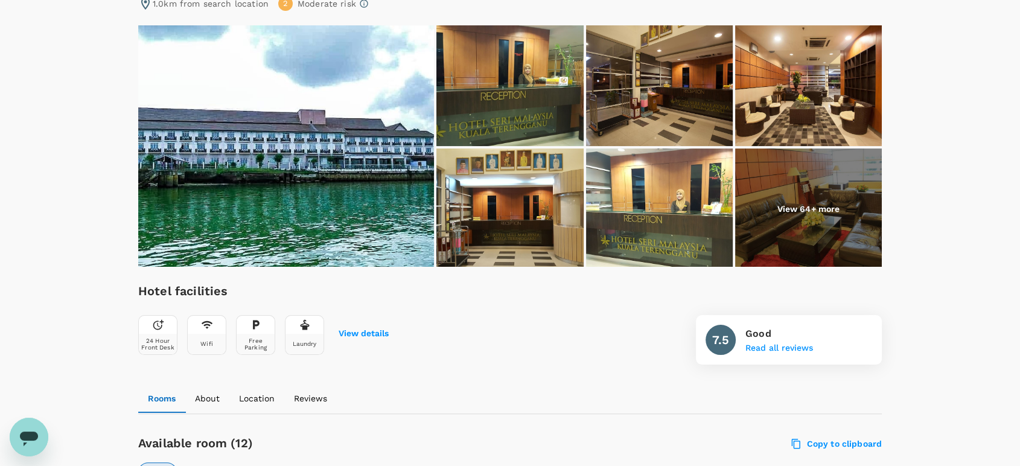
scroll to position [134, 0]
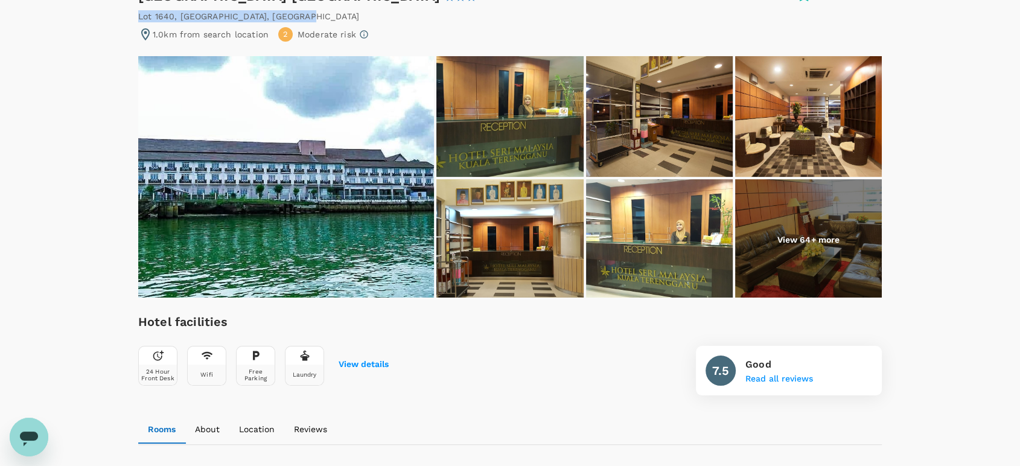
click at [363, 182] on img at bounding box center [286, 176] width 296 height 241
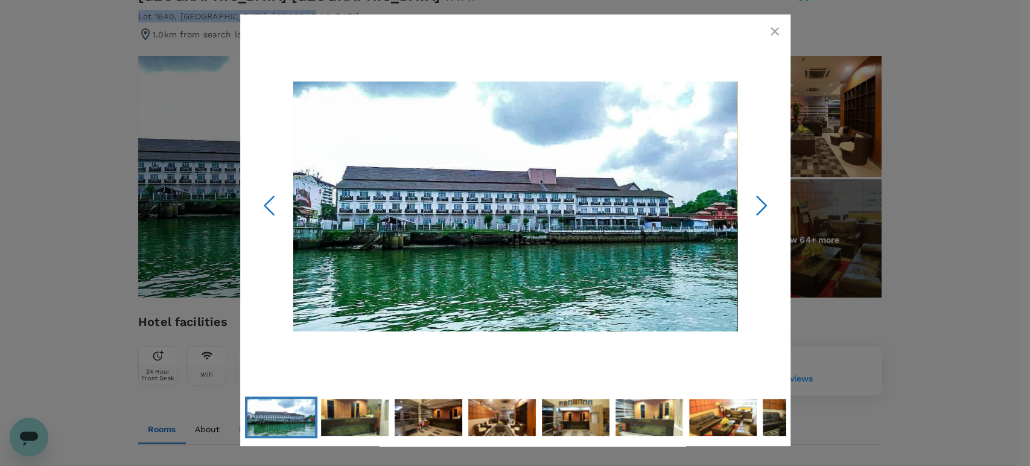
click at [777, 34] on icon "button" at bounding box center [774, 31] width 8 height 8
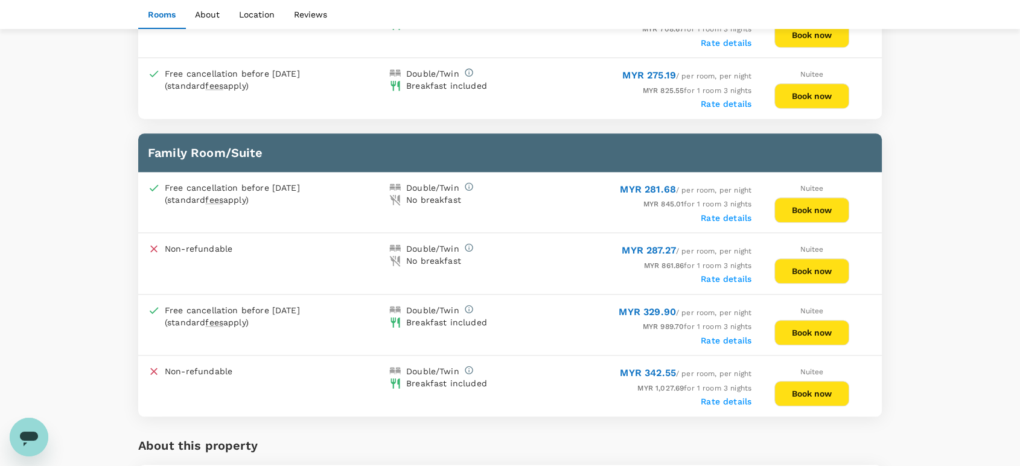
scroll to position [1207, 0]
